Goal: Task Accomplishment & Management: Use online tool/utility

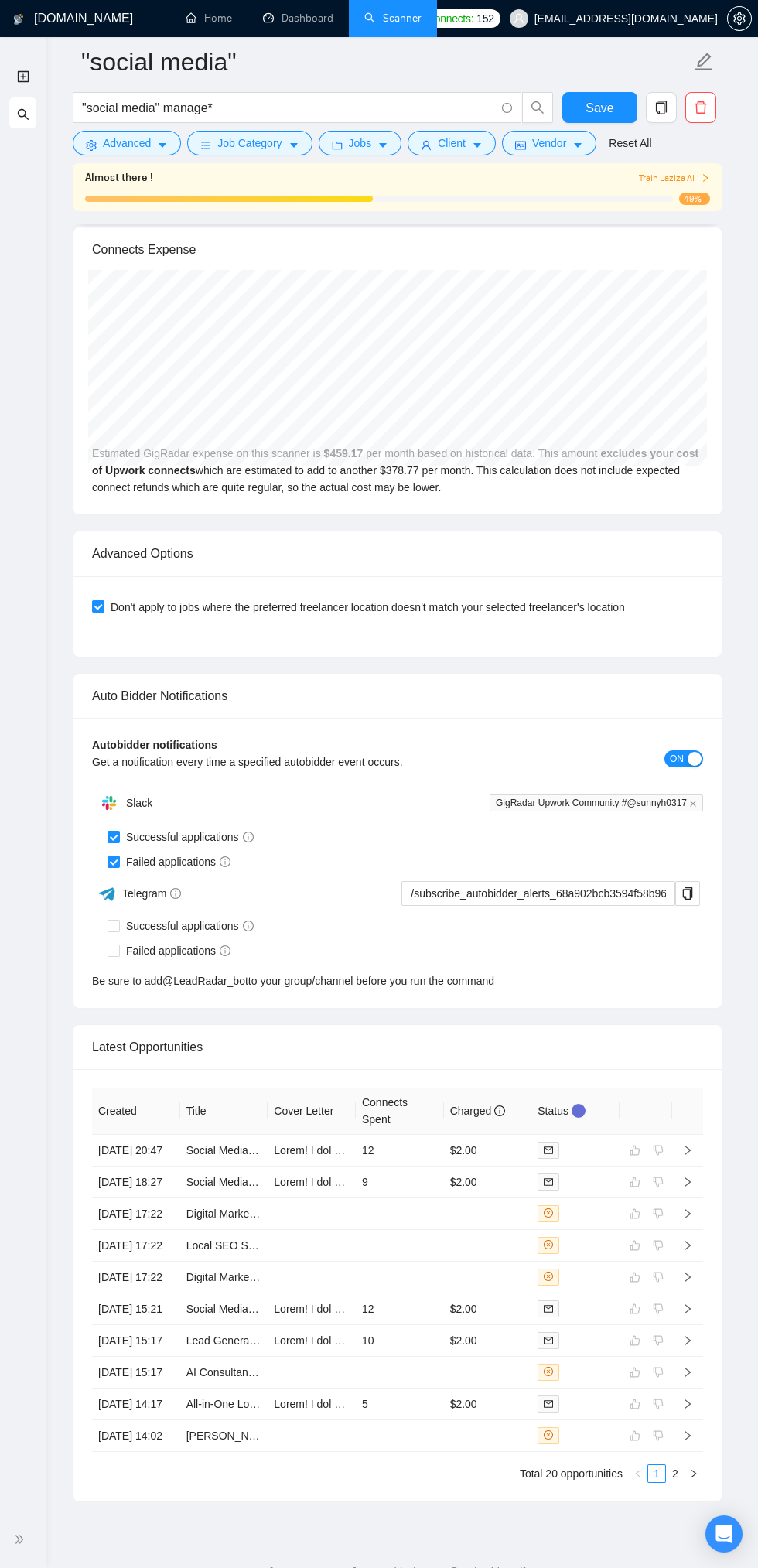
scroll to position [3495, 0]
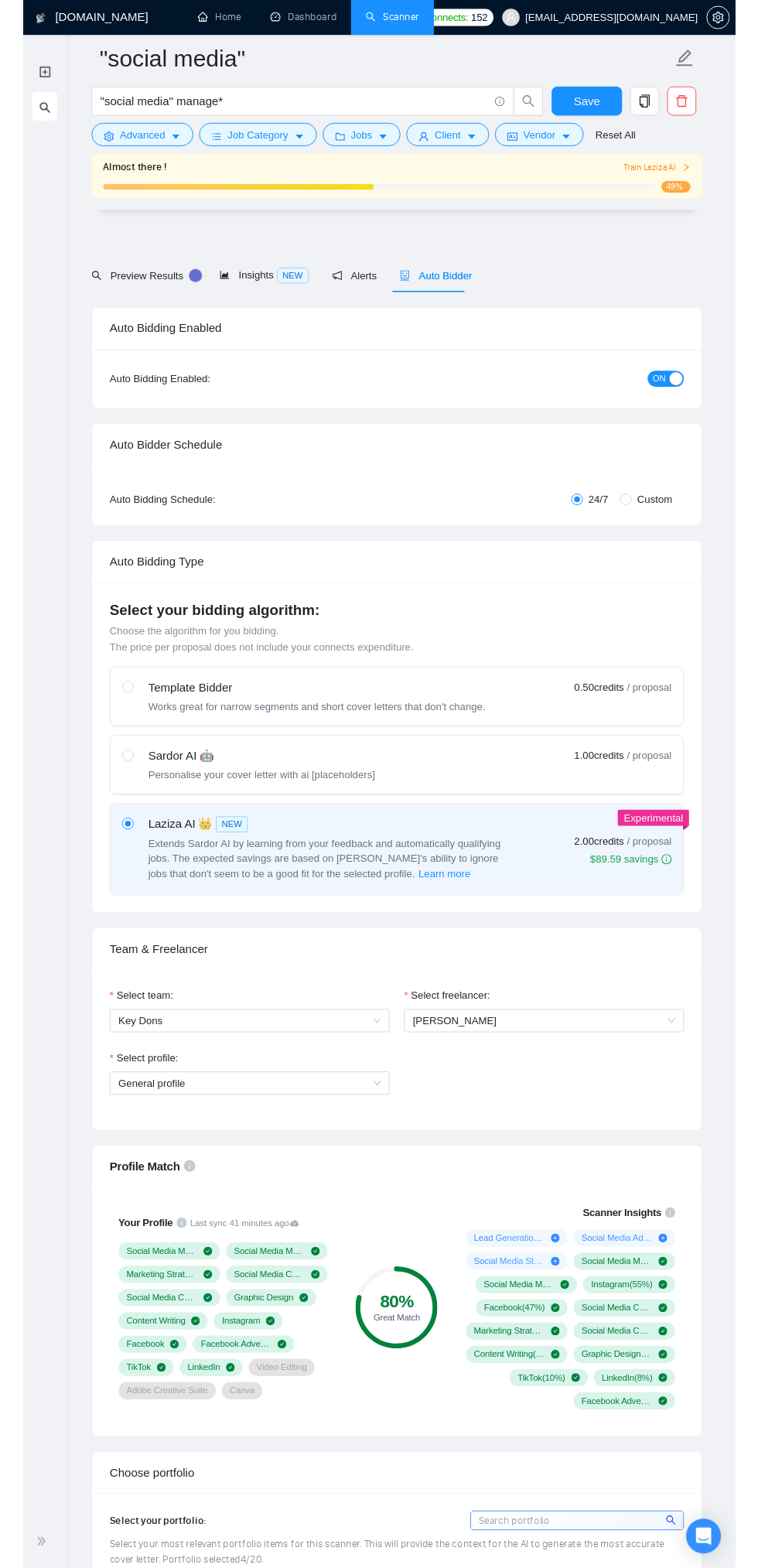
scroll to position [3438, 0]
